Goal: Information Seeking & Learning: Learn about a topic

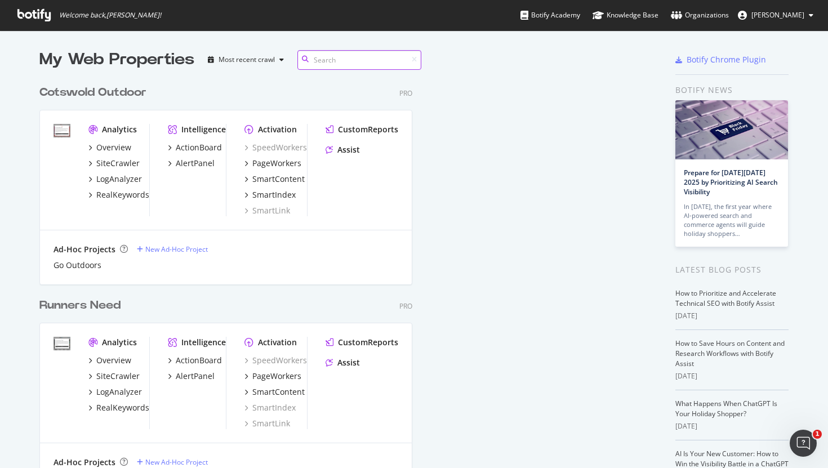
scroll to position [607, 609]
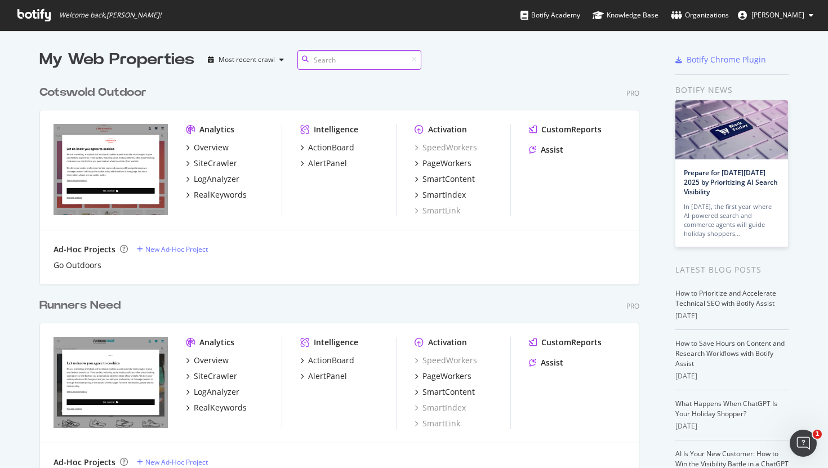
scroll to position [607, 609]
click at [214, 163] on div "SiteCrawler" at bounding box center [215, 163] width 43 height 11
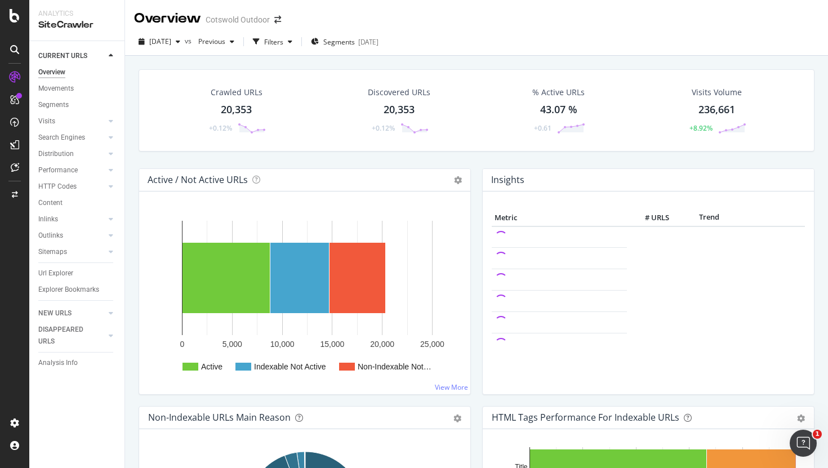
click at [229, 112] on div "20,353" at bounding box center [236, 110] width 31 height 15
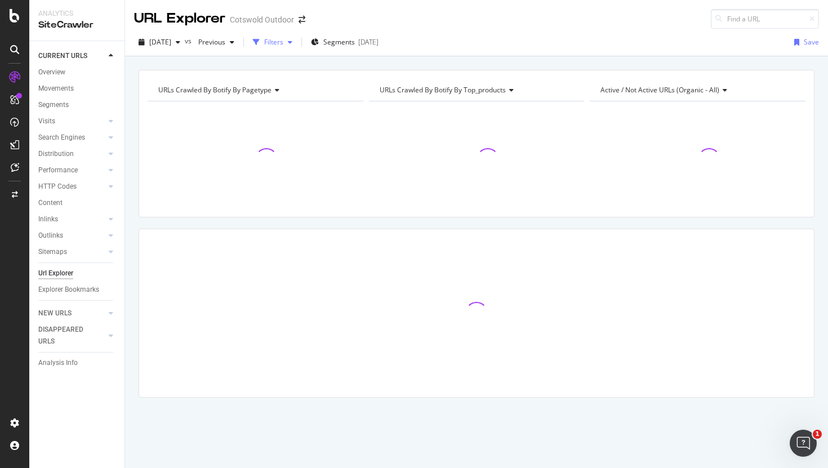
click at [283, 46] on div "Filters" at bounding box center [273, 42] width 19 height 10
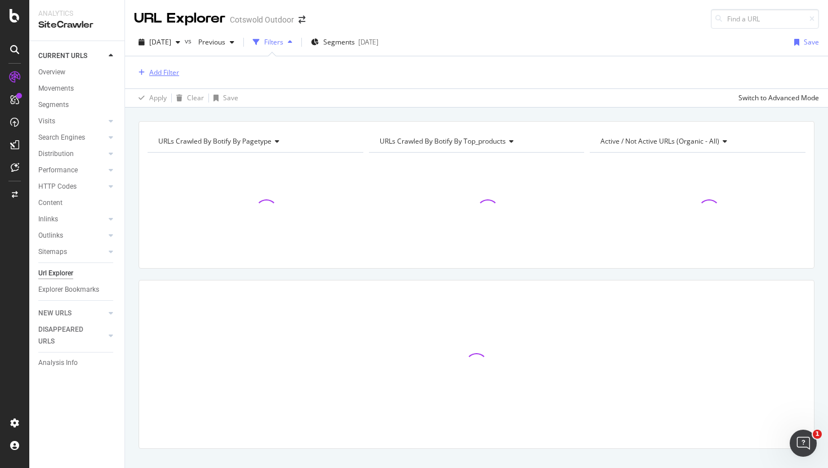
click at [157, 69] on div "Add Filter" at bounding box center [164, 73] width 30 height 10
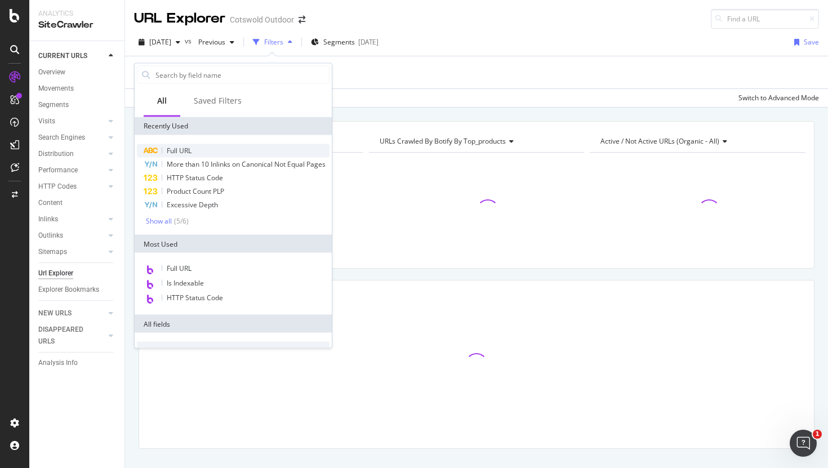
click at [208, 147] on div "Full URL" at bounding box center [233, 151] width 193 height 14
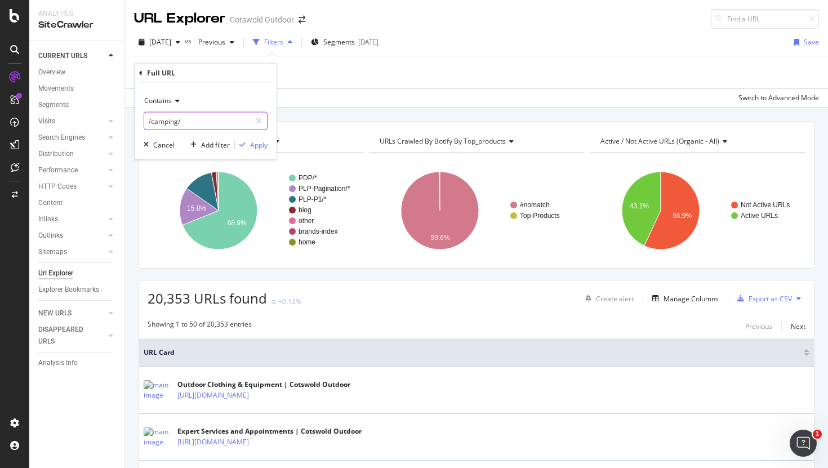
click at [154, 119] on input "/camping/" at bounding box center [197, 121] width 106 height 18
type input "dofe"
click at [262, 141] on div "Apply" at bounding box center [258, 145] width 17 height 10
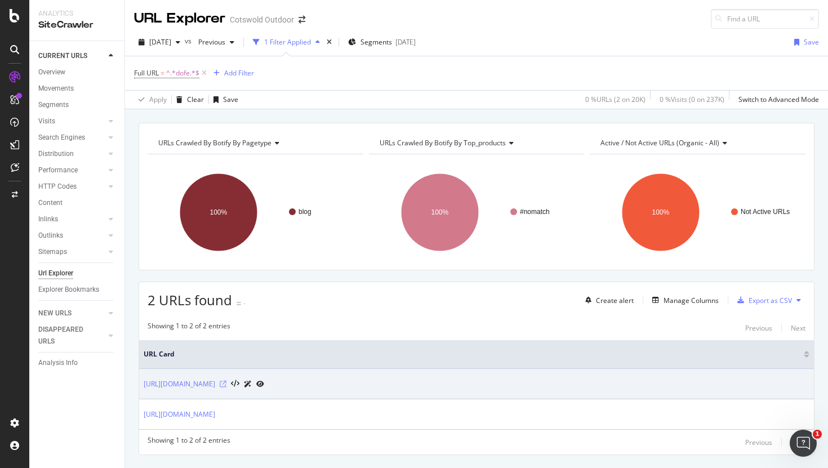
click at [226, 383] on icon at bounding box center [223, 384] width 7 height 7
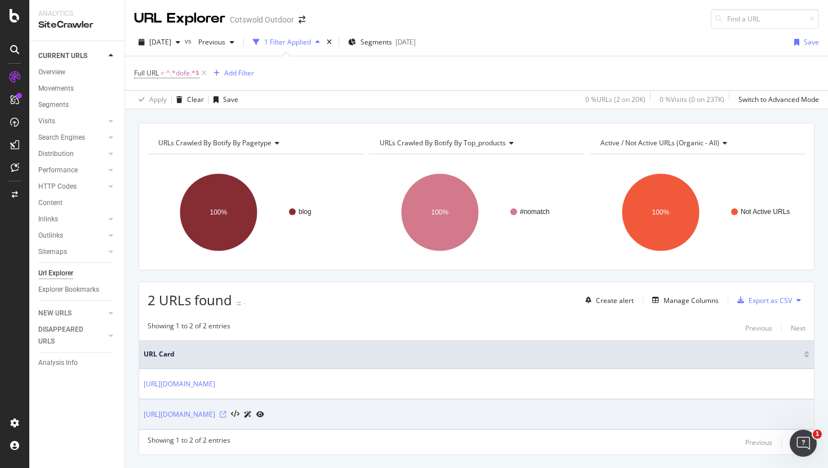
click at [226, 415] on icon at bounding box center [223, 414] width 7 height 7
